Goal: Navigation & Orientation: Go to known website

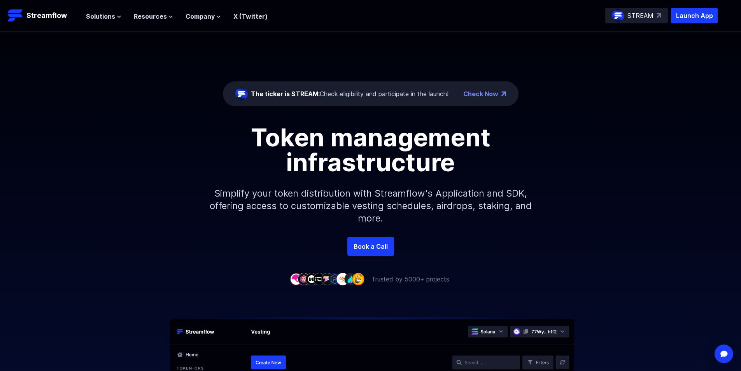
click at [120, 122] on div "The ticker is STREAM: Check eligibility and participate in the launch! Check No…" at bounding box center [370, 134] width 741 height 205
click at [613, 178] on div "Token management infrastructure Simplify your token distribution with Streamflo…" at bounding box center [370, 181] width 741 height 112
drag, startPoint x: 133, startPoint y: 132, endPoint x: 124, endPoint y: 129, distance: 9.2
click at [135, 131] on div "Token management infrastructure Simplify your token distribution with Streamflo…" at bounding box center [370, 181] width 741 height 112
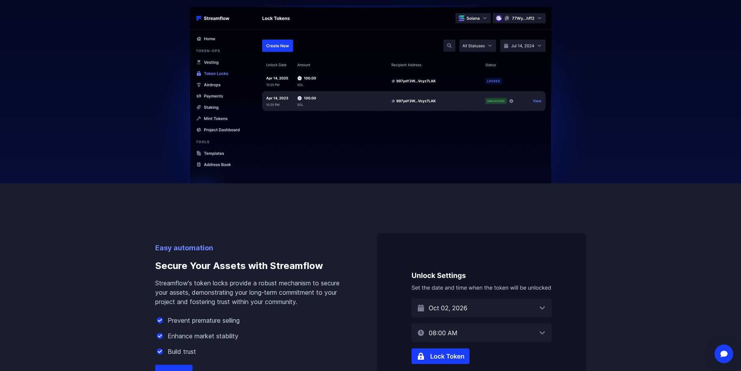
scroll to position [311, 0]
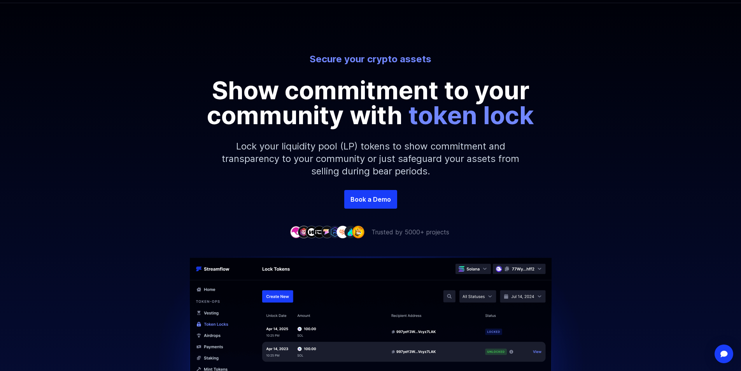
scroll to position [0, 0]
